Goal: Find specific page/section: Find specific page/section

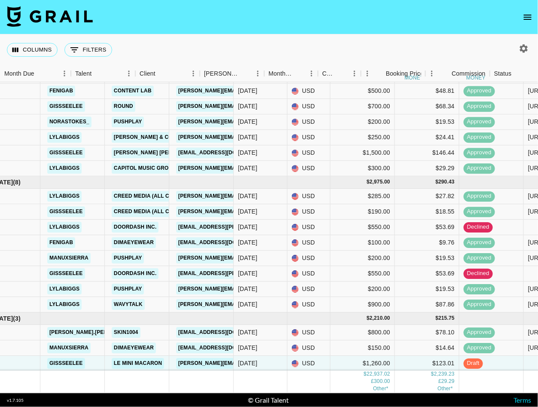
scroll to position [482, 0]
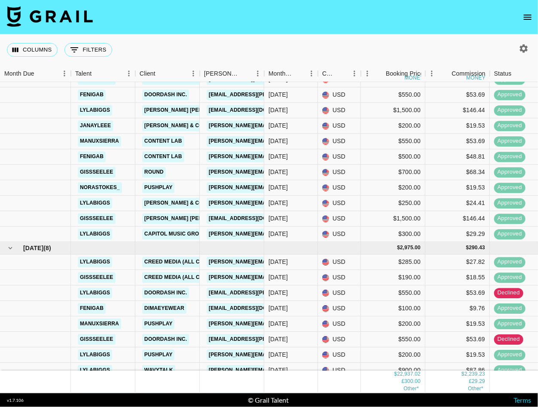
scroll to position [482, 0]
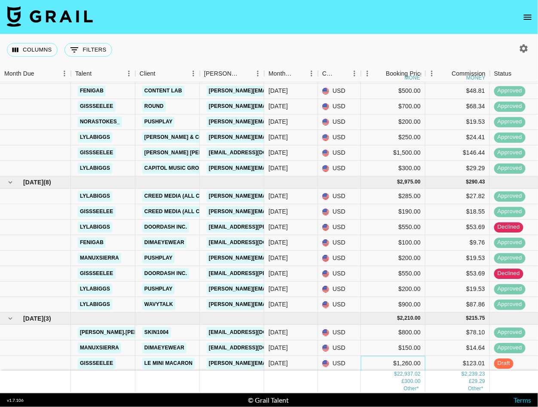
click at [407, 363] on div "$1,260.00" at bounding box center [393, 363] width 64 height 15
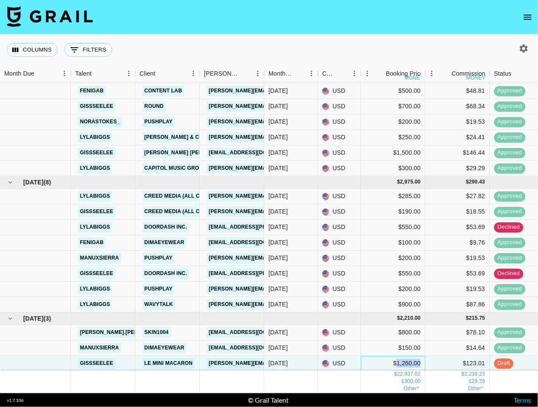
click at [407, 363] on div "$1,260.00" at bounding box center [393, 363] width 64 height 15
type input "1200"
click at [379, 346] on div "$150.00" at bounding box center [393, 348] width 64 height 15
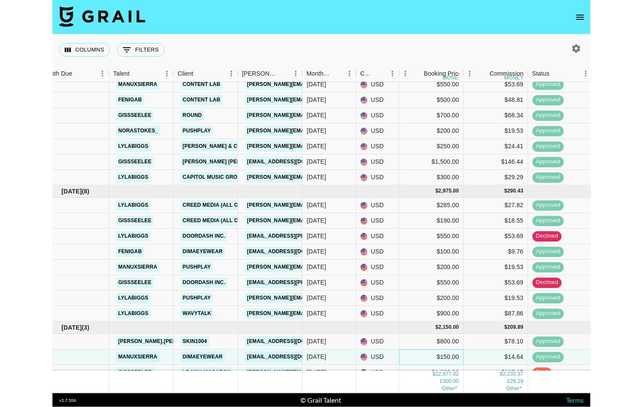
scroll to position [469, 14]
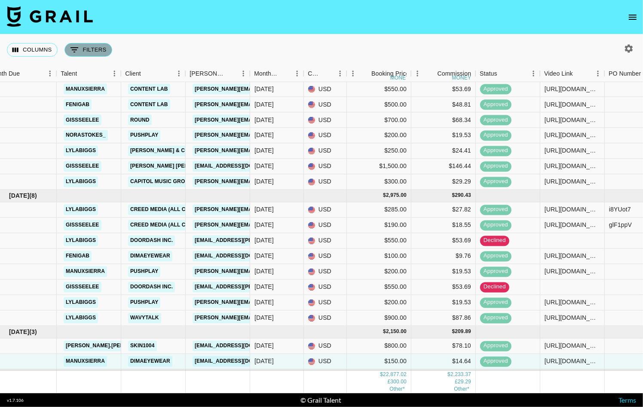
click at [96, 53] on button "0 Filters" at bounding box center [88, 50] width 48 height 14
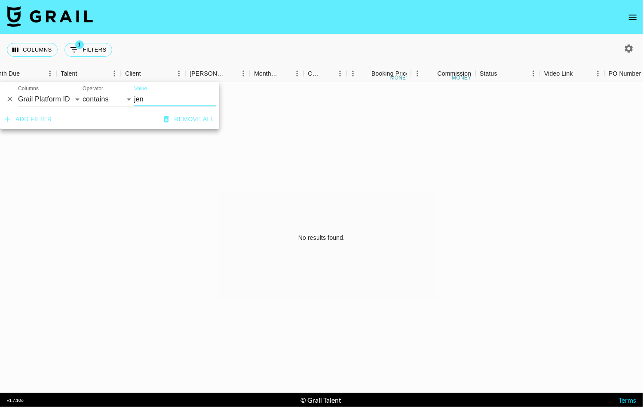
scroll to position [0, 14]
type input "jen"
click at [63, 94] on select "Grail Platform ID Airtable ID Talent Manager Client [PERSON_NAME] Campaign (Typ…" at bounding box center [50, 99] width 64 height 14
select select "talentName"
click at [18, 92] on select "Grail Platform ID Airtable ID Talent Manager Client [PERSON_NAME] Campaign (Typ…" at bounding box center [50, 99] width 64 height 14
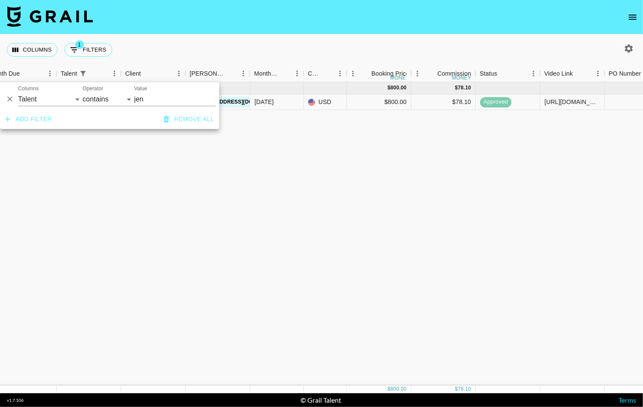
click at [58, 169] on div "[DATE] ( 1 ) $ 800.00 $ 78.10 [PERSON_NAME].[PERSON_NAME] SKIN1004 [EMAIL_ADDRE…" at bounding box center [474, 234] width 976 height 304
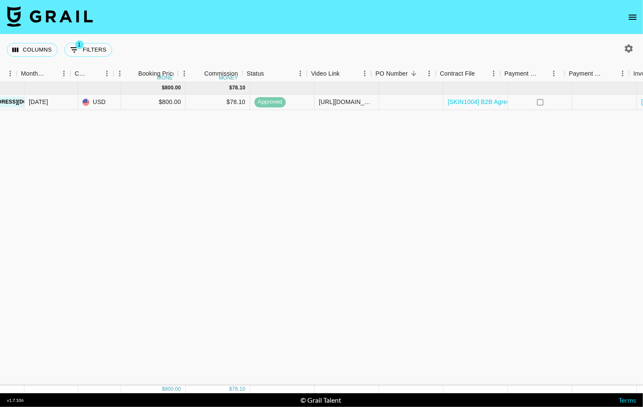
scroll to position [0, 332]
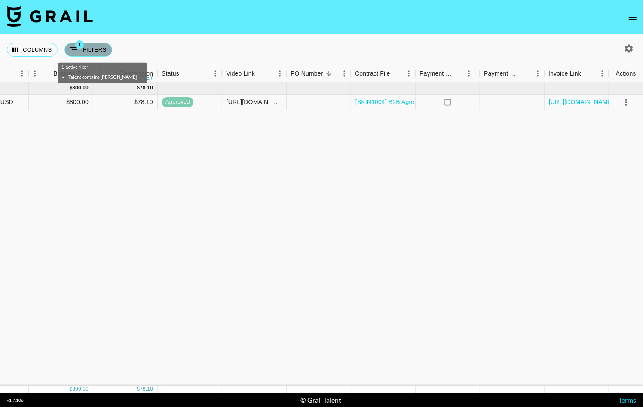
click at [84, 46] on button "1 Filters" at bounding box center [88, 50] width 48 height 14
select select "talentName"
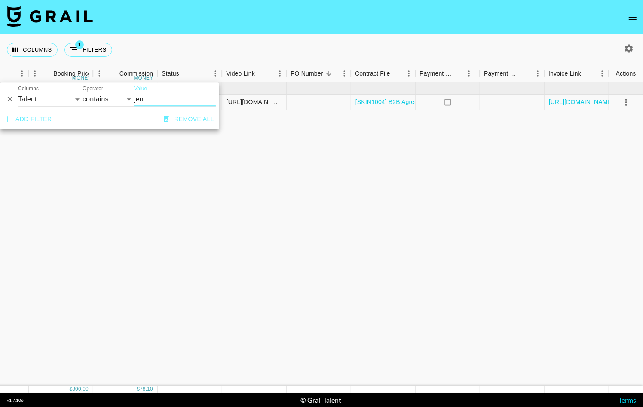
click at [538, 50] on icon "button" at bounding box center [629, 48] width 10 height 10
select select "[DATE]"
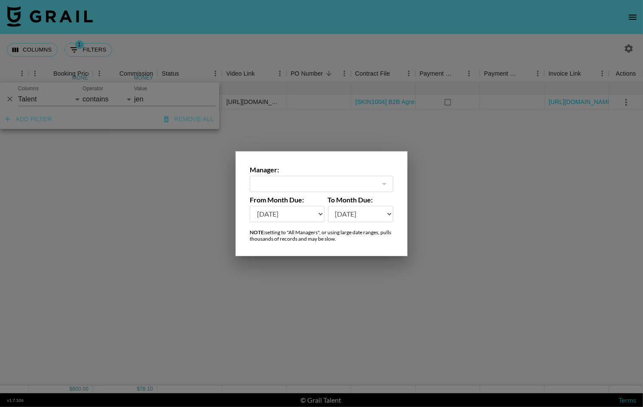
type input "[PERSON_NAME][EMAIL_ADDRESS][DOMAIN_NAME]"
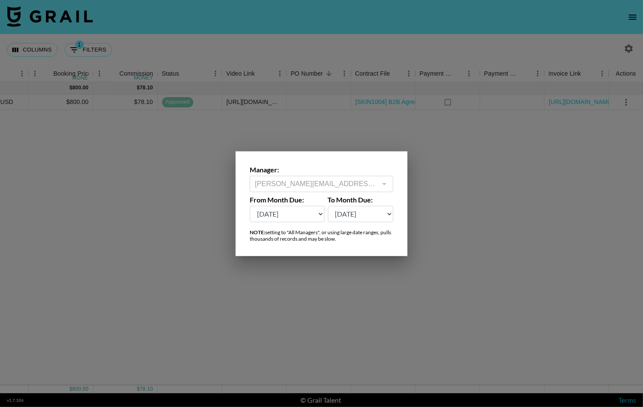
click at [288, 219] on select "[DATE] Sep '[DATE] [DATE] '[DATE] May '[DATE] Mar '[DATE] Jan '[DATE] Nov '[DAT…" at bounding box center [287, 214] width 75 height 16
select select "[DATE]"
click at [250, 206] on select "[DATE] Sep '[DATE] [DATE] '[DATE] May '[DATE] Mar '[DATE] Jan '[DATE] Nov '[DAT…" at bounding box center [287, 214] width 75 height 16
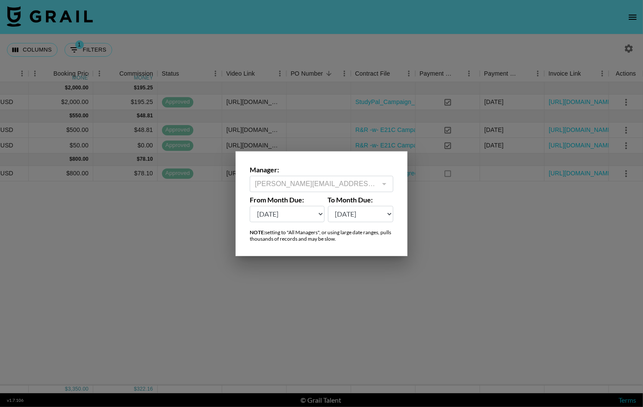
click at [308, 291] on div at bounding box center [321, 203] width 643 height 407
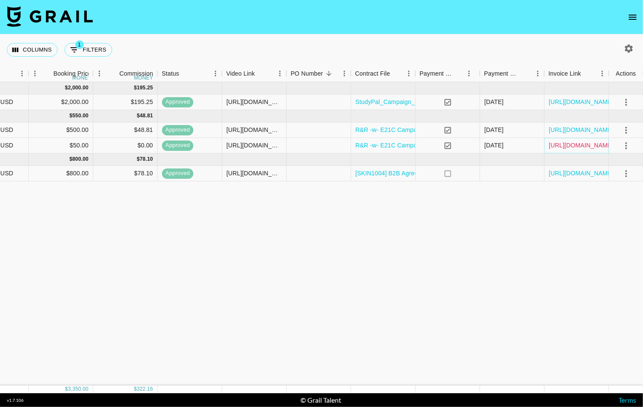
click at [538, 144] on link "[URL][DOMAIN_NAME]" at bounding box center [581, 145] width 65 height 9
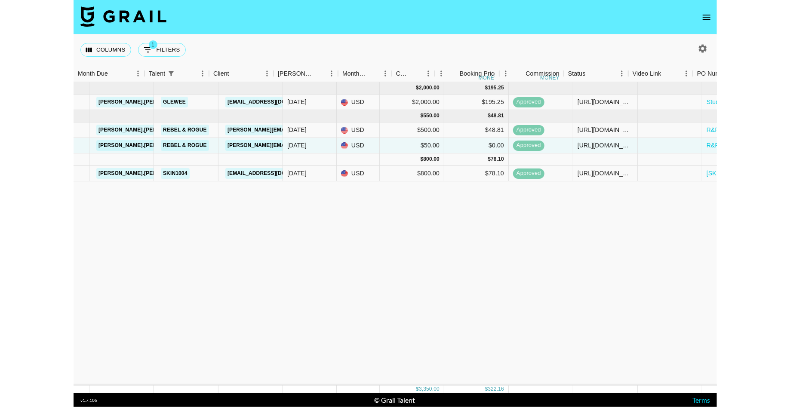
scroll to position [0, 0]
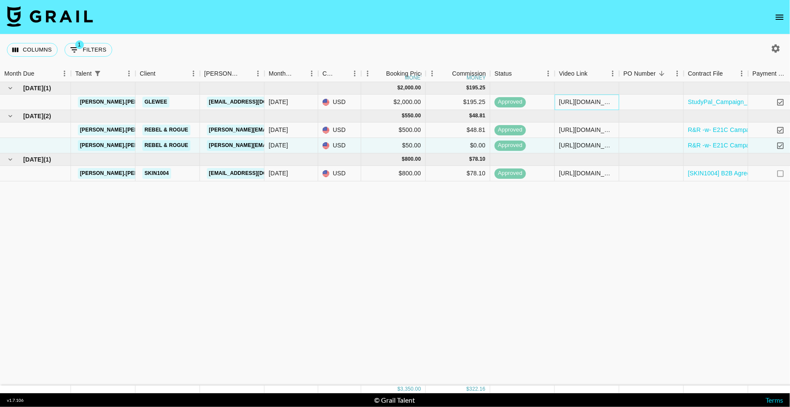
click at [538, 101] on div "[URL][DOMAIN_NAME]" at bounding box center [586, 102] width 55 height 9
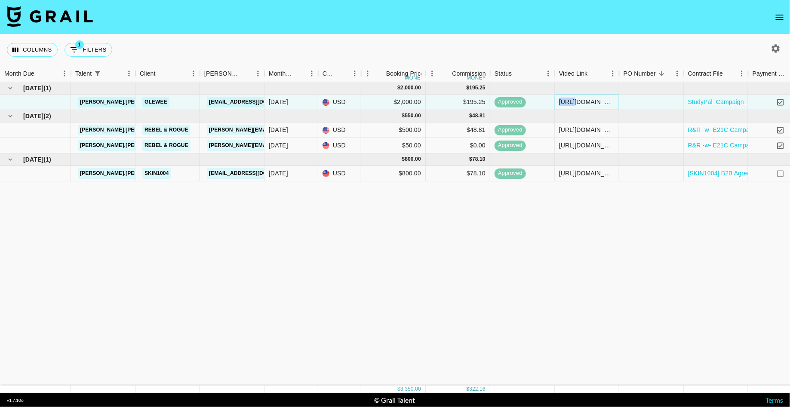
click at [538, 101] on div "[URL][DOMAIN_NAME]" at bounding box center [586, 102] width 55 height 9
click at [538, 129] on div "[URL][DOMAIN_NAME][PERSON_NAME][DOMAIN_NAME][PERSON_NAME]" at bounding box center [586, 130] width 55 height 9
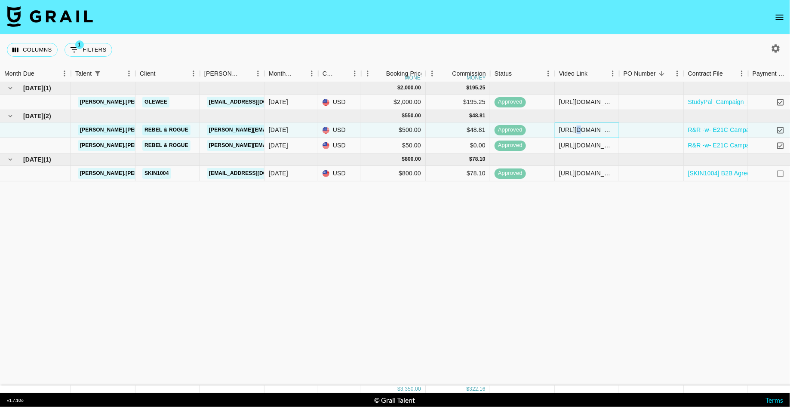
click at [538, 129] on div "[URL][DOMAIN_NAME][PERSON_NAME][DOMAIN_NAME][PERSON_NAME]" at bounding box center [586, 130] width 55 height 9
click at [538, 129] on input "[URL][DOMAIN_NAME][PERSON_NAME][DOMAIN_NAME][PERSON_NAME]" at bounding box center [586, 129] width 63 height 7
click at [538, 172] on div "[URL][DOMAIN_NAME][PERSON_NAME][DOMAIN_NAME][PERSON_NAME]" at bounding box center [586, 173] width 55 height 9
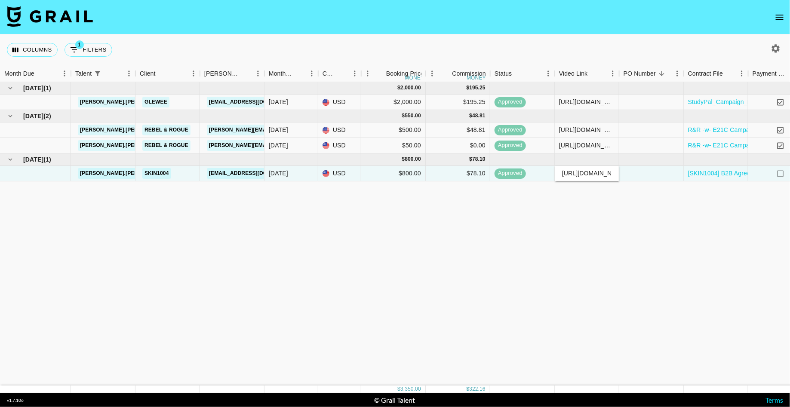
click at [538, 172] on input "[URL][DOMAIN_NAME][PERSON_NAME][DOMAIN_NAME][PERSON_NAME]" at bounding box center [586, 173] width 63 height 7
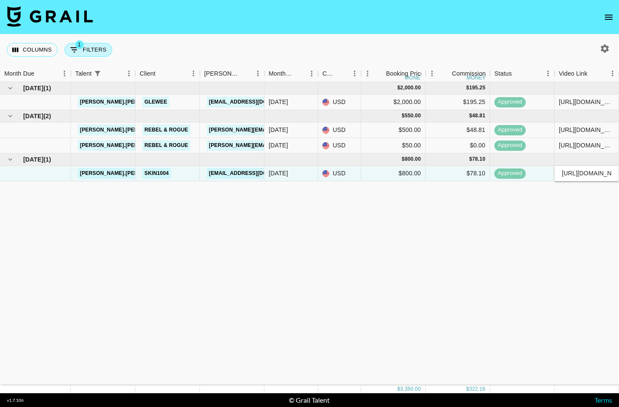
click at [79, 46] on span "1" at bounding box center [79, 44] width 9 height 9
select select "talentName"
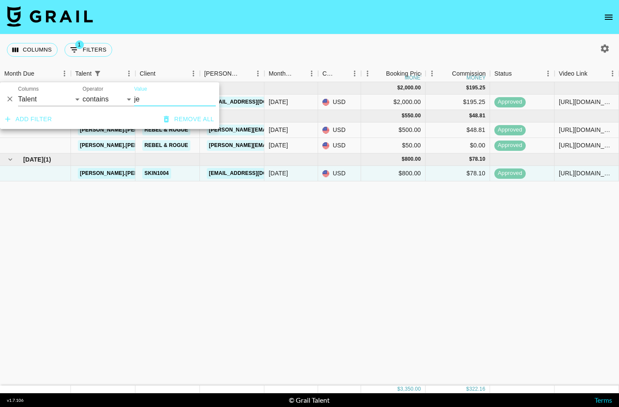
type input "j"
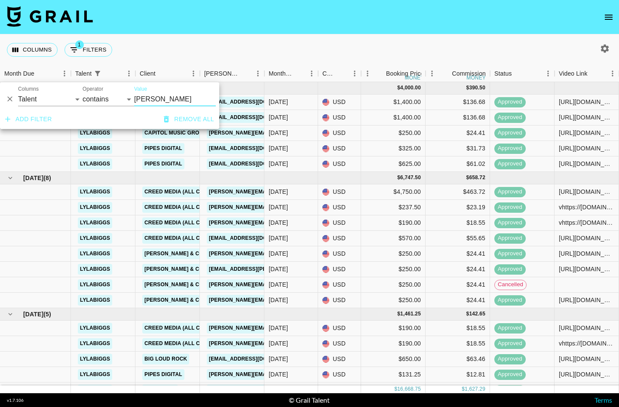
type input "[PERSON_NAME]"
click at [281, 49] on div "Columns 1 Filters + Booking" at bounding box center [309, 49] width 619 height 31
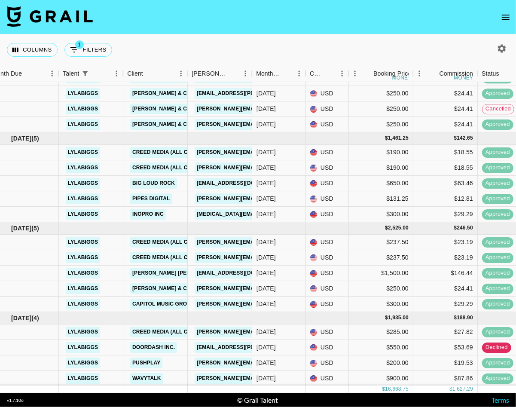
scroll to position [0, 12]
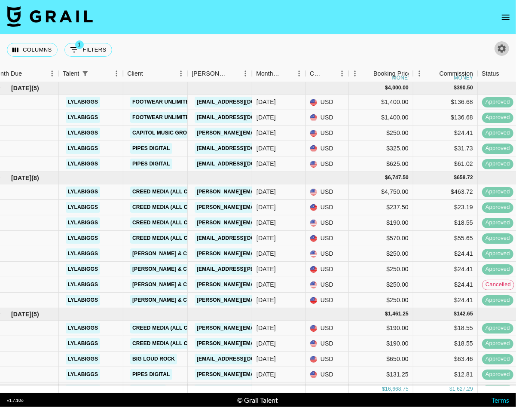
click at [503, 45] on icon "button" at bounding box center [502, 48] width 10 height 10
select select "[DATE]"
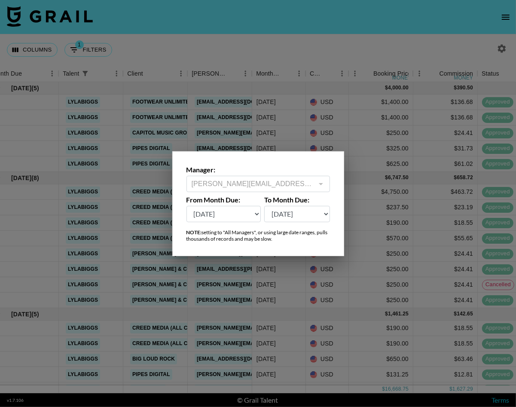
click at [270, 80] on div at bounding box center [258, 203] width 516 height 407
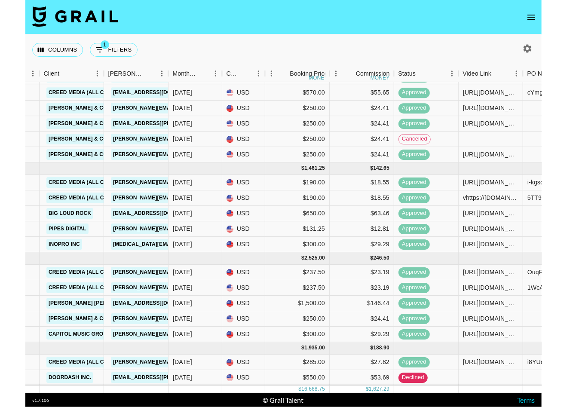
scroll to position [175, 121]
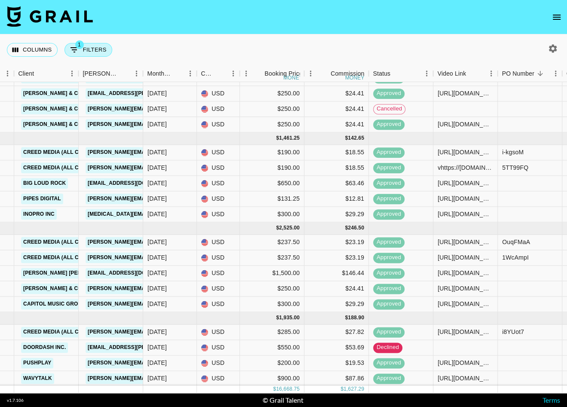
click at [98, 55] on button "1 Filters" at bounding box center [88, 50] width 48 height 14
select select "talentName"
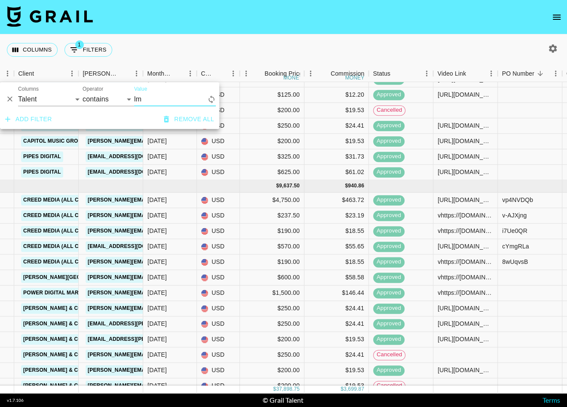
scroll to position [0, 121]
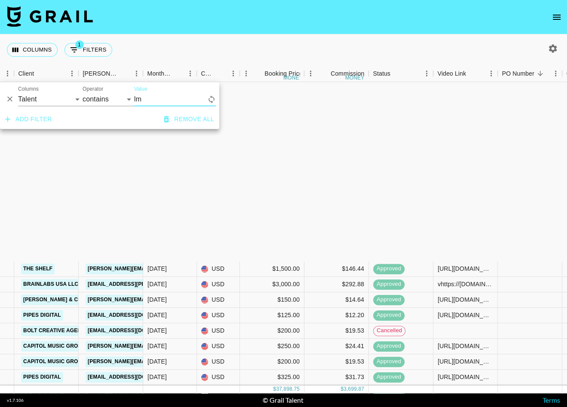
type input "l"
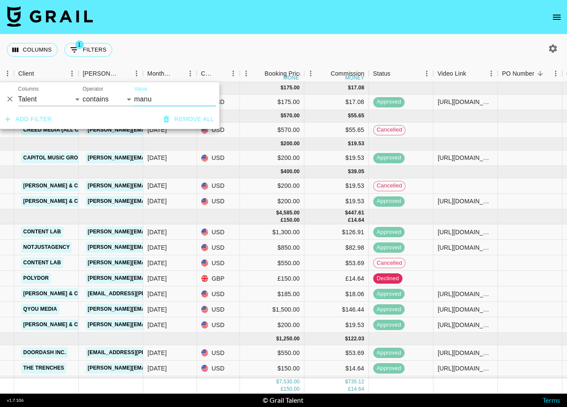
type input "manu"
click at [185, 40] on div "Columns 1 Filters + Booking" at bounding box center [283, 49] width 567 height 31
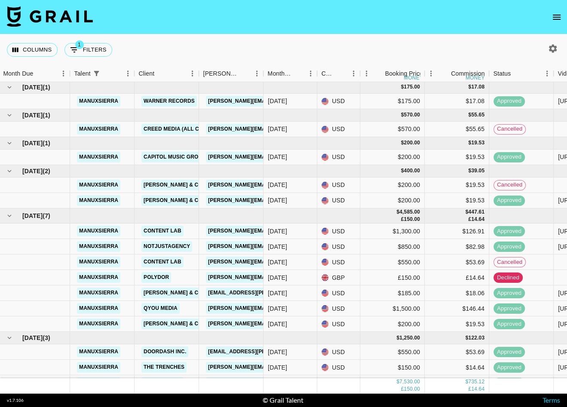
scroll to position [0, 1]
